Goal: Transaction & Acquisition: Purchase product/service

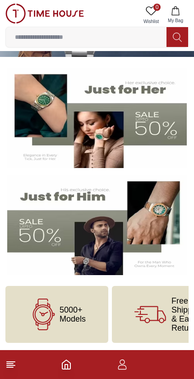
scroll to position [62, 0]
click at [105, 243] on img at bounding box center [97, 225] width 180 height 100
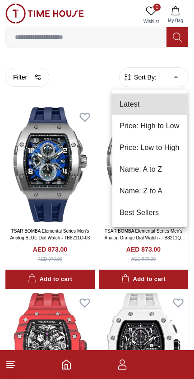
click at [166, 148] on li "Price: Low to High" at bounding box center [149, 148] width 74 height 22
type input "*"
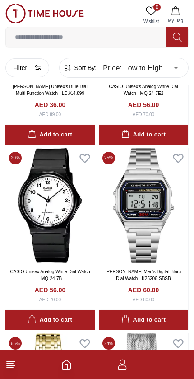
scroll to position [145, 0]
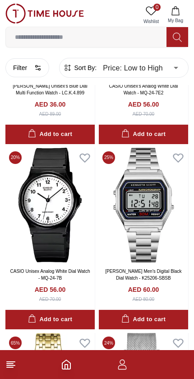
click at [8, 367] on line at bounding box center [10, 367] width 6 height 0
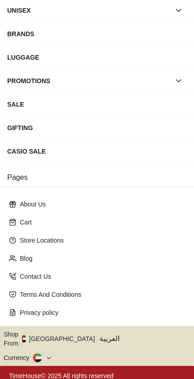
scroll to position [106, 0]
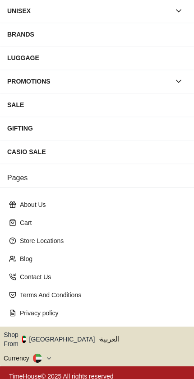
click at [62, 333] on button "Shop From [GEOGRAPHIC_DATA]" at bounding box center [53, 339] width 98 height 18
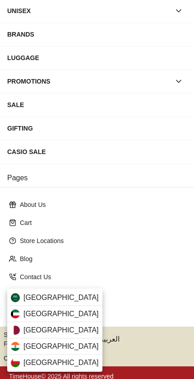
click at [75, 296] on div "[GEOGRAPHIC_DATA]" at bounding box center [54, 297] width 95 height 16
